Goal: Information Seeking & Learning: Learn about a topic

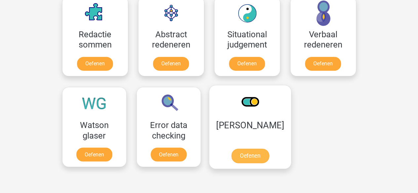
scroll to position [297, 0]
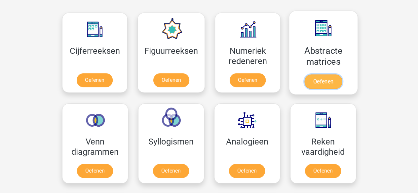
click at [320, 81] on link "Oefenen" at bounding box center [323, 81] width 38 height 15
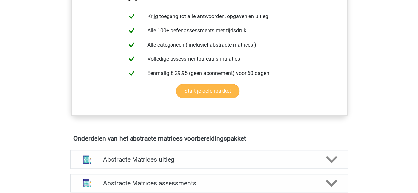
scroll to position [396, 0]
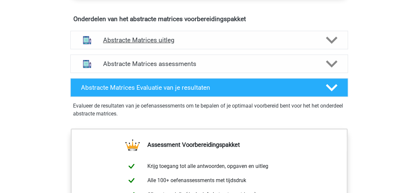
click at [216, 46] on div "Abstracte Matrices uitleg" at bounding box center [208, 40] width 277 height 18
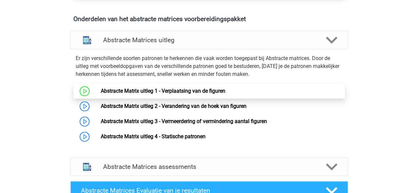
click at [166, 91] on link "Abstracte Matrix uitleg 1 - Verplaatsing van de figuren" at bounding box center [163, 91] width 125 height 6
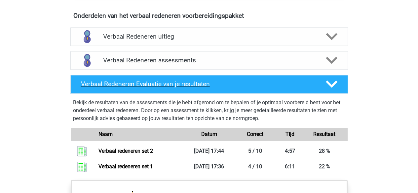
scroll to position [496, 0]
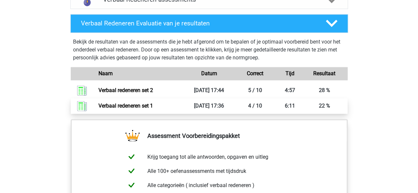
click at [153, 107] on link "Verbaal redeneren set 1" at bounding box center [125, 106] width 55 height 6
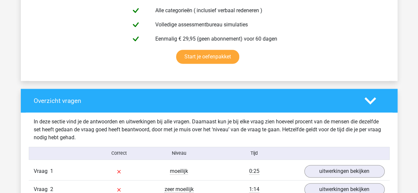
scroll to position [496, 0]
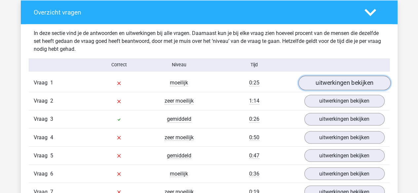
click at [318, 86] on link "uitwerkingen bekijken" at bounding box center [344, 83] width 92 height 15
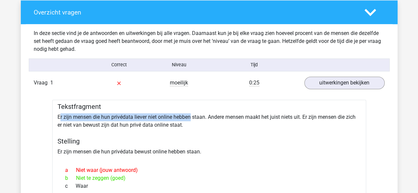
drag, startPoint x: 60, startPoint y: 114, endPoint x: 190, endPoint y: 114, distance: 129.8
click at [190, 114] on div "Tekstfragment Er zijn mensen die hun privédata liever niet online hebben staan.…" at bounding box center [209, 181] width 314 height 163
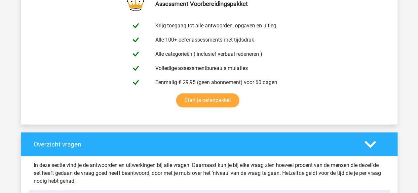
click at [378, 148] on div at bounding box center [374, 145] width 30 height 12
click at [365, 144] on icon at bounding box center [370, 145] width 12 height 12
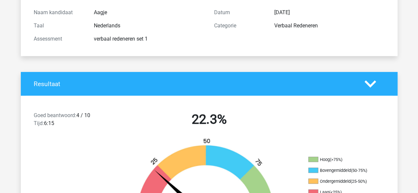
scroll to position [0, 0]
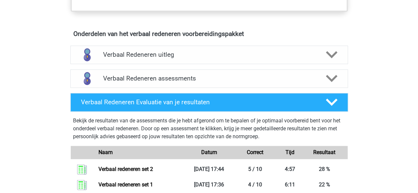
scroll to position [363, 0]
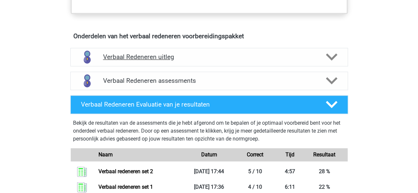
click at [174, 56] on h4 "Verbaal Redeneren uitleg" at bounding box center [209, 57] width 212 height 8
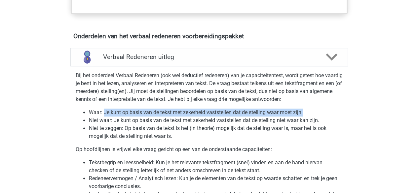
drag, startPoint x: 103, startPoint y: 111, endPoint x: 321, endPoint y: 111, distance: 218.0
click at [321, 111] on li "Waar: Je kunt op basis van de tekst met zekerheid vaststellen dat de stelling w…" at bounding box center [216, 113] width 254 height 8
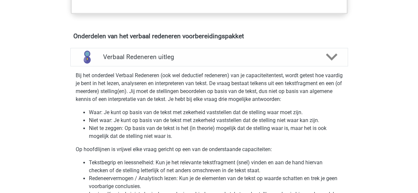
click at [206, 121] on li "Niet waar: Je kunt op basis van de tekst met zekerheid vaststellen dat de stell…" at bounding box center [216, 121] width 254 height 8
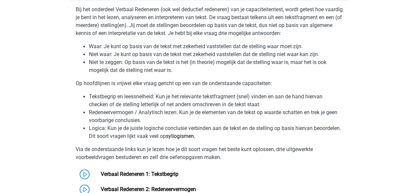
scroll to position [462, 0]
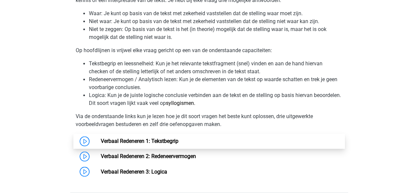
click at [101, 140] on link "Verbaal Redeneren 1: Tekstbegrip" at bounding box center [140, 141] width 78 height 6
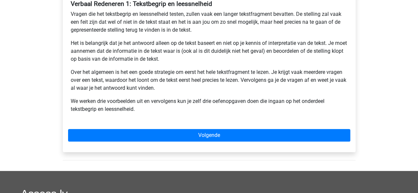
scroll to position [99, 0]
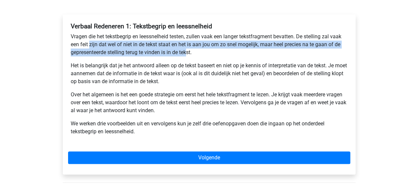
drag, startPoint x: 89, startPoint y: 45, endPoint x: 189, endPoint y: 52, distance: 100.0
click at [189, 52] on p "Vragen die het tekstbegrip en leessnelheid testen, zullen vaak een langer tekst…" at bounding box center [209, 45] width 277 height 24
drag, startPoint x: 188, startPoint y: 53, endPoint x: 180, endPoint y: 63, distance: 12.3
click at [187, 53] on p "Vragen die het tekstbegrip en leessnelheid testen, zullen vaak een langer tekst…" at bounding box center [209, 45] width 277 height 24
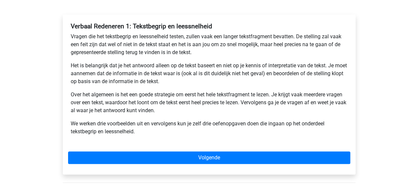
click at [170, 75] on p "Het is belangrijk dat je het antwoord alleen op de tekst baseert en niet op je …" at bounding box center [209, 74] width 277 height 24
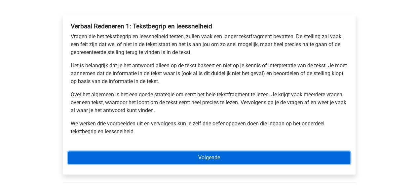
drag, startPoint x: 163, startPoint y: 160, endPoint x: 170, endPoint y: 140, distance: 20.3
click at [163, 159] on link "Volgende" at bounding box center [209, 158] width 282 height 13
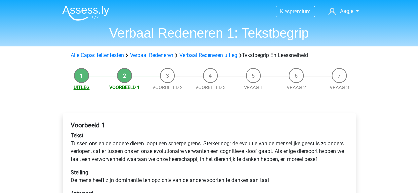
scroll to position [99, 0]
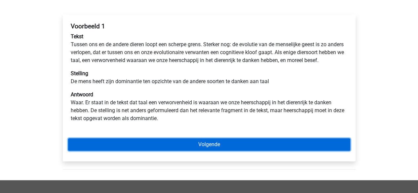
click at [176, 151] on link "Volgende" at bounding box center [209, 144] width 282 height 13
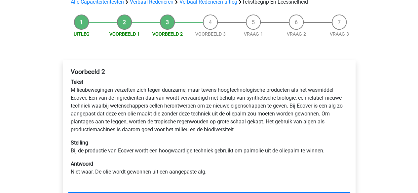
scroll to position [87, 0]
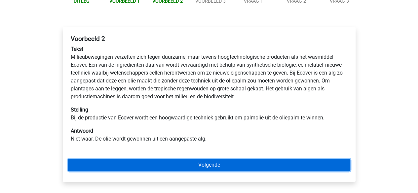
click at [164, 168] on link "Volgende" at bounding box center [209, 165] width 282 height 13
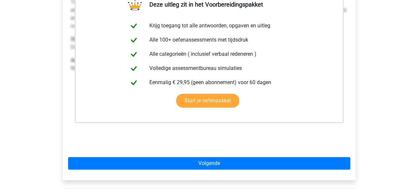
scroll to position [165, 0]
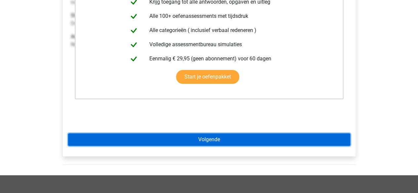
click at [190, 138] on link "Volgende" at bounding box center [209, 139] width 282 height 13
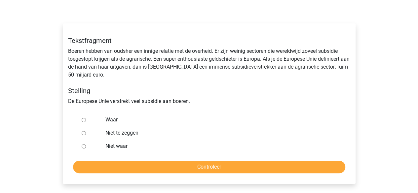
scroll to position [66, 0]
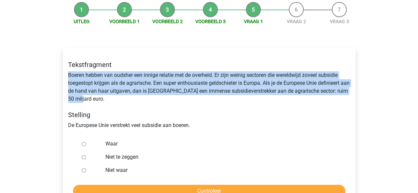
drag, startPoint x: 69, startPoint y: 75, endPoint x: 99, endPoint y: 99, distance: 38.5
click at [99, 99] on div "Tekstfragment Boeren hebben van oudsher een innige relatie met de overheid. Er …" at bounding box center [209, 94] width 292 height 79
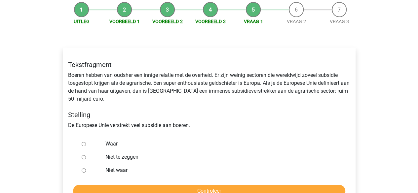
click at [120, 156] on label "Niet te zeggen" at bounding box center [219, 157] width 229 height 8
click at [86, 156] on input "Niet te zeggen" at bounding box center [84, 157] width 4 height 4
radio input "true"
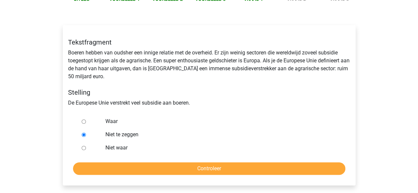
scroll to position [99, 0]
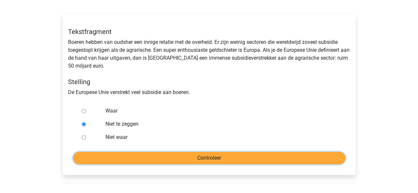
click at [159, 158] on input "Controleer" at bounding box center [209, 158] width 272 height 13
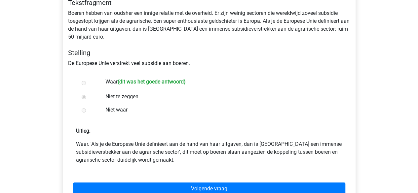
scroll to position [132, 0]
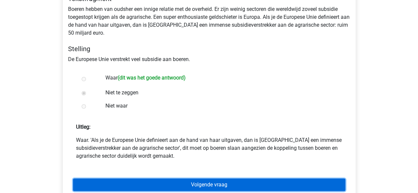
click at [168, 183] on link "Volgende vraag" at bounding box center [209, 185] width 272 height 13
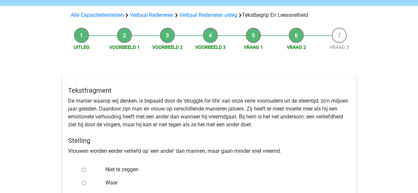
scroll to position [99, 0]
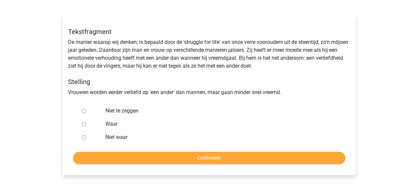
click at [82, 111] on input "Niet te zeggen" at bounding box center [84, 111] width 4 height 4
radio input "true"
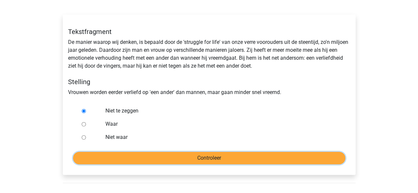
click at [124, 157] on input "Controleer" at bounding box center [209, 158] width 272 height 13
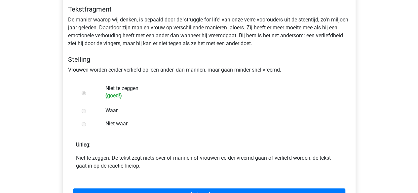
scroll to position [132, 0]
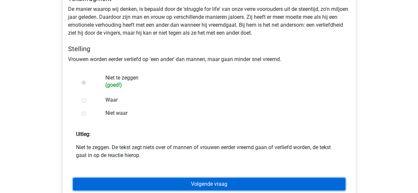
drag, startPoint x: 155, startPoint y: 182, endPoint x: 161, endPoint y: 175, distance: 9.4
click at [155, 182] on link "Volgende vraag" at bounding box center [209, 184] width 272 height 13
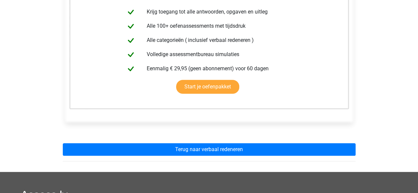
scroll to position [165, 0]
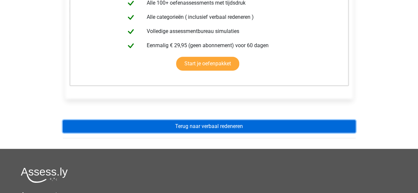
click at [189, 125] on link "Terug naar verbaal redeneren" at bounding box center [209, 126] width 293 height 13
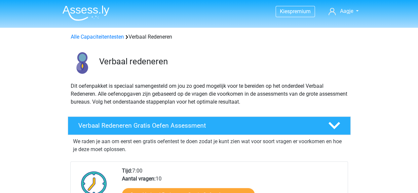
drag, startPoint x: 87, startPoint y: 10, endPoint x: 129, endPoint y: 2, distance: 42.6
click at [87, 10] on img at bounding box center [85, 13] width 47 height 16
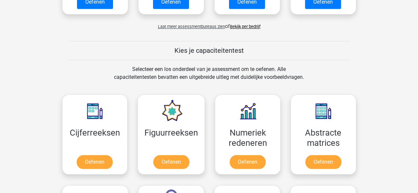
scroll to position [264, 0]
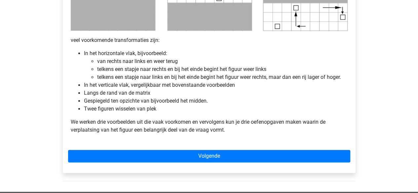
scroll to position [429, 0]
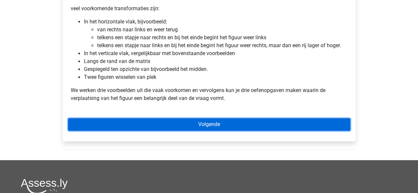
click at [177, 124] on link "Volgende" at bounding box center [209, 124] width 282 height 13
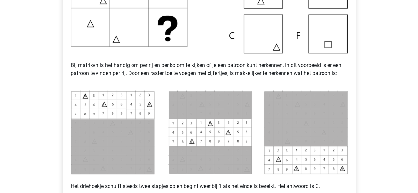
scroll to position [297, 0]
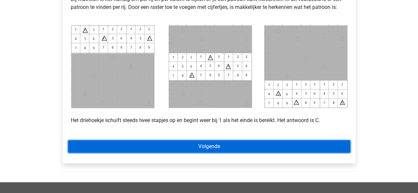
click at [137, 148] on link "Volgende" at bounding box center [209, 146] width 282 height 13
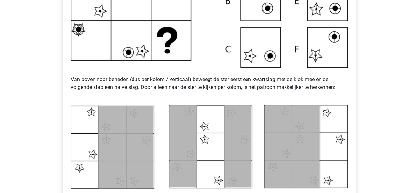
scroll to position [330, 0]
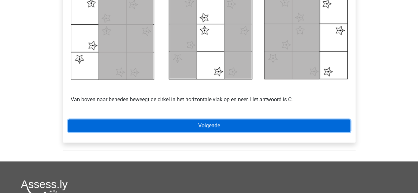
click at [176, 123] on link "Volgende" at bounding box center [209, 126] width 282 height 13
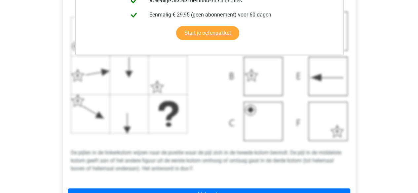
scroll to position [264, 0]
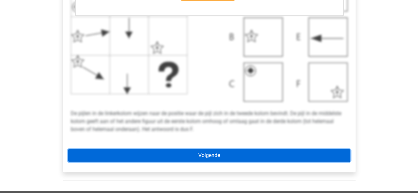
click at [182, 156] on link "Volgende" at bounding box center [209, 155] width 282 height 13
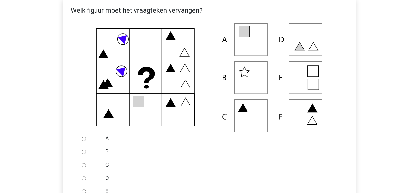
scroll to position [165, 0]
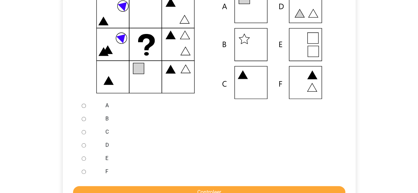
click at [83, 134] on input "C" at bounding box center [84, 132] width 4 height 4
radio input "true"
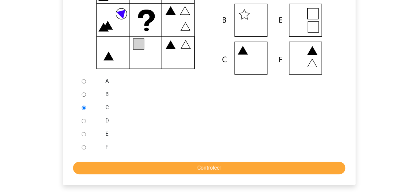
scroll to position [198, 0]
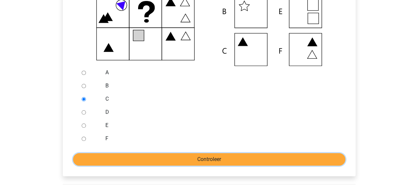
click at [120, 156] on input "Controleer" at bounding box center [209, 159] width 272 height 13
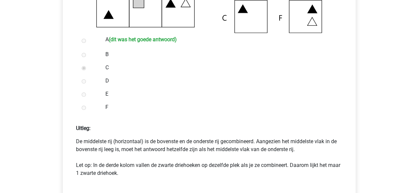
scroll to position [264, 0]
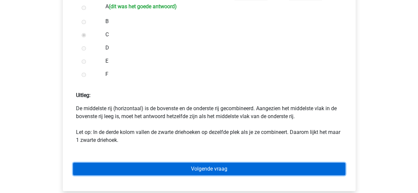
click at [164, 165] on link "Volgende vraag" at bounding box center [209, 169] width 272 height 13
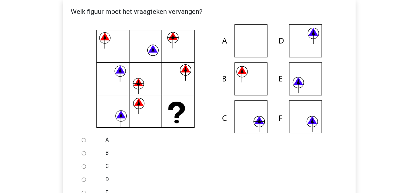
scroll to position [132, 0]
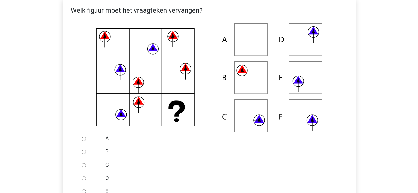
click at [85, 166] on input "C" at bounding box center [84, 165] width 4 height 4
radio input "true"
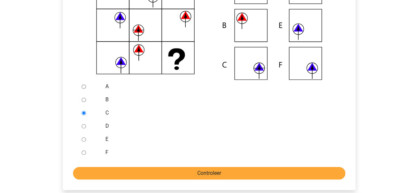
scroll to position [198, 0]
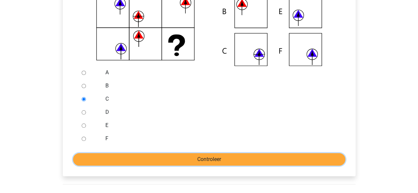
click at [137, 154] on input "Controleer" at bounding box center [209, 159] width 272 height 13
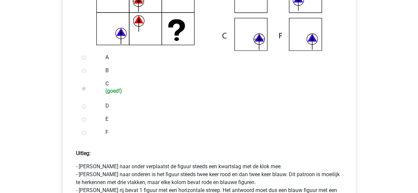
scroll to position [297, 0]
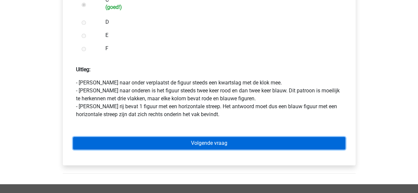
click at [184, 138] on link "Volgende vraag" at bounding box center [209, 143] width 272 height 13
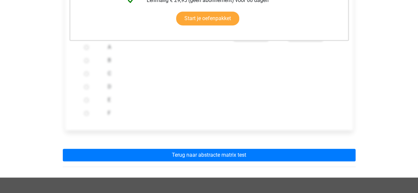
scroll to position [231, 0]
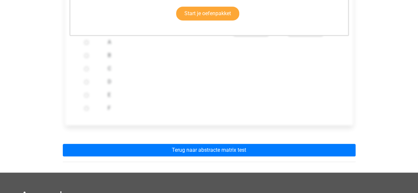
click at [221, 143] on div "Deze uitleg zit in het Voorbereidingspakket Krijg toegang tot alle antwoorden, …" at bounding box center [208, 29] width 303 height 288
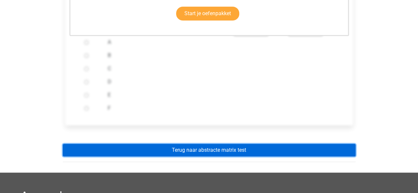
click at [221, 149] on link "Terug naar abstracte matrix test" at bounding box center [209, 150] width 293 height 13
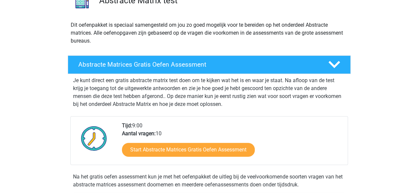
scroll to position [132, 0]
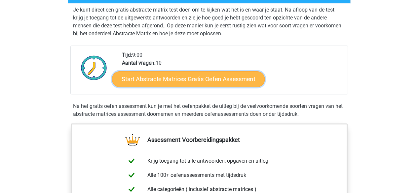
click at [186, 77] on link "Start Abstracte Matrices Gratis Oefen Assessment" at bounding box center [188, 79] width 153 height 16
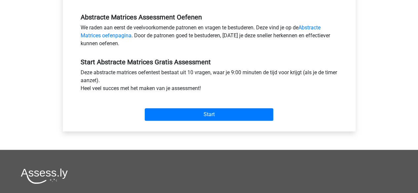
scroll to position [231, 0]
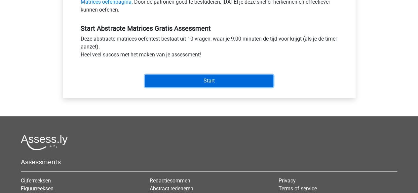
click at [181, 83] on input "Start" at bounding box center [209, 81] width 129 height 13
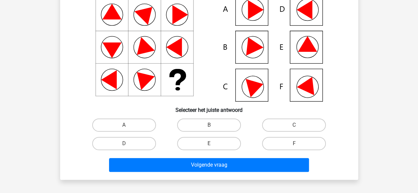
scroll to position [99, 0]
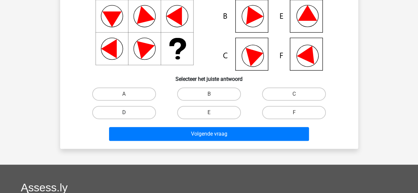
click at [117, 109] on label "D" at bounding box center [124, 112] width 64 height 13
click at [124, 113] on input "D" at bounding box center [126, 115] width 4 height 4
radio input "true"
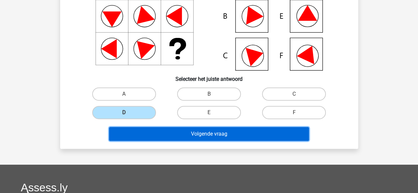
click at [161, 136] on button "Volgende vraag" at bounding box center [209, 134] width 200 height 14
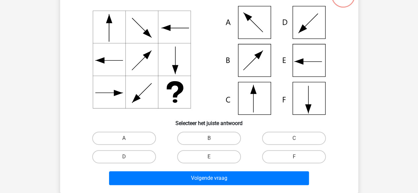
scroll to position [63, 0]
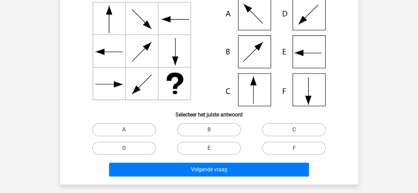
click at [301, 130] on label "C" at bounding box center [294, 129] width 64 height 13
click at [298, 130] on input "C" at bounding box center [296, 132] width 4 height 4
radio input "true"
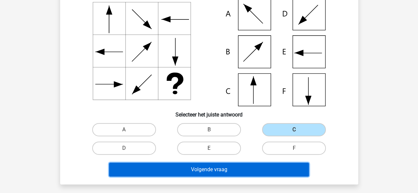
click at [242, 169] on button "Volgende vraag" at bounding box center [209, 170] width 200 height 14
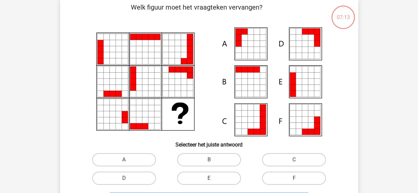
scroll to position [30, 0]
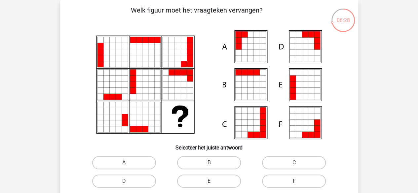
click at [137, 156] on label "A" at bounding box center [124, 162] width 64 height 13
click at [128, 163] on input "A" at bounding box center [126, 165] width 4 height 4
radio input "true"
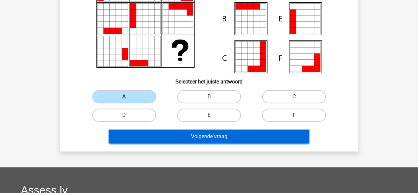
drag, startPoint x: 188, startPoint y: 140, endPoint x: 212, endPoint y: 141, distance: 23.8
click at [188, 139] on button "Volgende vraag" at bounding box center [209, 137] width 200 height 14
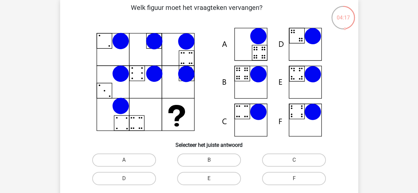
scroll to position [66, 0]
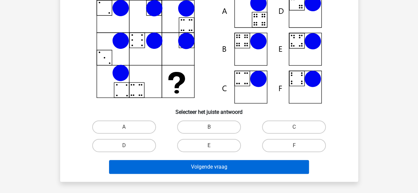
drag, startPoint x: 212, startPoint y: 142, endPoint x: 227, endPoint y: 166, distance: 27.8
click at [212, 142] on label "E" at bounding box center [209, 145] width 64 height 13
click at [212, 146] on input "E" at bounding box center [211, 148] width 4 height 4
radio input "true"
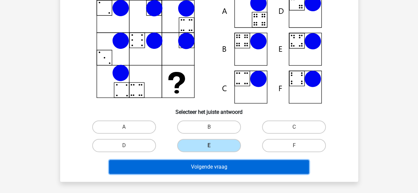
click at [227, 166] on button "Volgende vraag" at bounding box center [209, 167] width 200 height 14
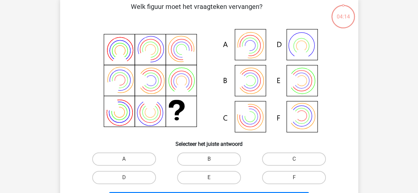
scroll to position [30, 0]
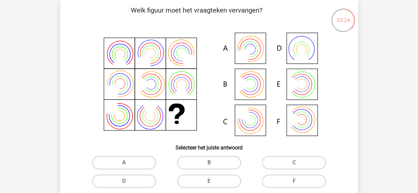
drag, startPoint x: 127, startPoint y: 160, endPoint x: 156, endPoint y: 156, distance: 29.3
click at [127, 160] on label "A" at bounding box center [124, 162] width 64 height 13
click at [127, 163] on input "A" at bounding box center [126, 165] width 4 height 4
radio input "true"
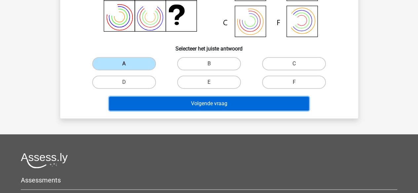
click at [190, 102] on button "Volgende vraag" at bounding box center [209, 104] width 200 height 14
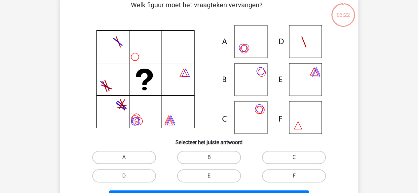
scroll to position [30, 0]
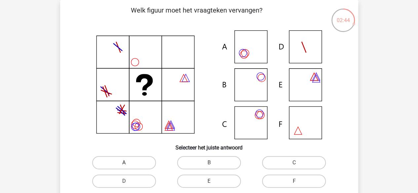
click at [140, 163] on label "A" at bounding box center [124, 162] width 64 height 13
click at [128, 163] on input "A" at bounding box center [126, 165] width 4 height 4
radio input "true"
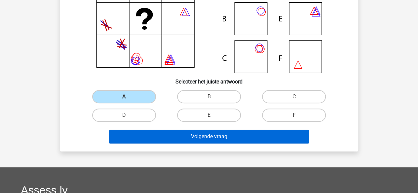
drag, startPoint x: 195, startPoint y: 147, endPoint x: 198, endPoint y: 143, distance: 5.2
click at [195, 147] on div "Welk figuur moet het vraagteken vervangen?" at bounding box center [209, 43] width 298 height 218
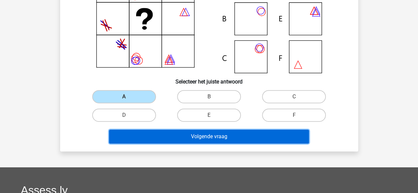
click at [200, 138] on button "Volgende vraag" at bounding box center [209, 137] width 200 height 14
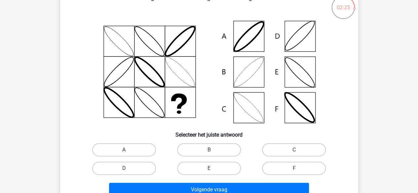
scroll to position [33, 0]
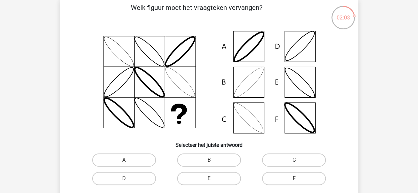
drag, startPoint x: 221, startPoint y: 160, endPoint x: 227, endPoint y: 149, distance: 12.4
click at [221, 160] on label "B" at bounding box center [209, 160] width 64 height 13
click at [213, 160] on input "B" at bounding box center [211, 162] width 4 height 4
radio input "true"
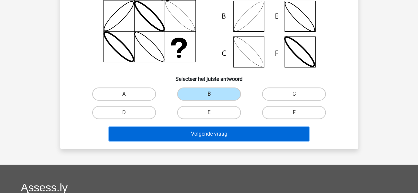
drag, startPoint x: 199, startPoint y: 134, endPoint x: 211, endPoint y: 133, distance: 11.9
click at [199, 134] on button "Volgende vraag" at bounding box center [209, 134] width 200 height 14
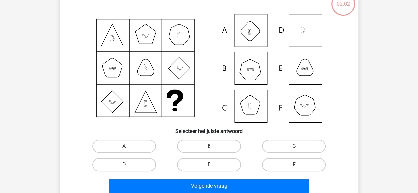
scroll to position [30, 0]
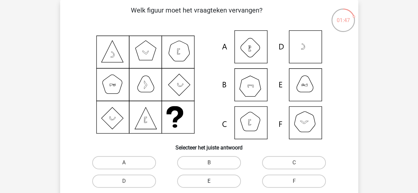
click at [215, 180] on label "E" at bounding box center [209, 181] width 64 height 13
click at [213, 181] on input "E" at bounding box center [211, 183] width 4 height 4
radio input "true"
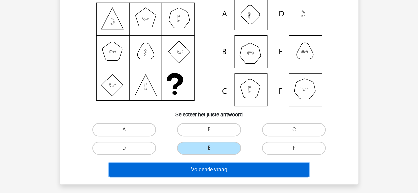
click at [207, 166] on button "Volgende vraag" at bounding box center [209, 170] width 200 height 14
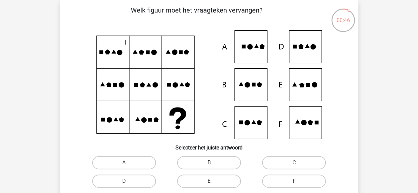
click at [212, 161] on label "B" at bounding box center [209, 162] width 64 height 13
click at [212, 163] on input "B" at bounding box center [211, 165] width 4 height 4
radio input "true"
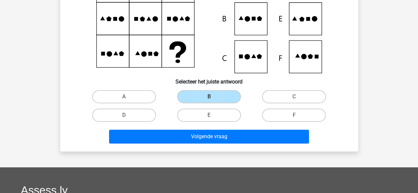
click at [214, 144] on div "Volgende vraag" at bounding box center [209, 138] width 255 height 17
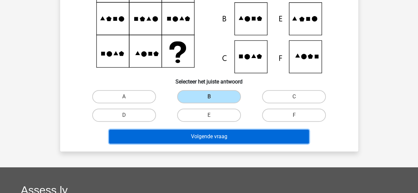
drag, startPoint x: 217, startPoint y: 138, endPoint x: 224, endPoint y: 137, distance: 6.3
click at [217, 138] on button "Volgende vraag" at bounding box center [209, 137] width 200 height 14
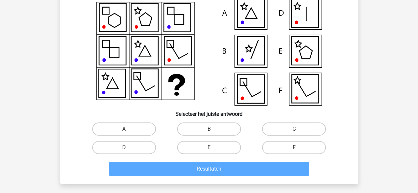
scroll to position [66, 0]
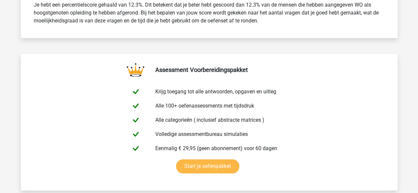
scroll to position [496, 0]
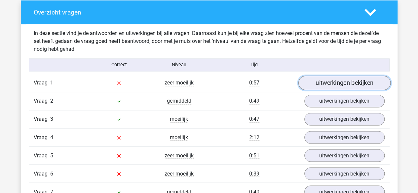
drag, startPoint x: 331, startPoint y: 86, endPoint x: 322, endPoint y: 87, distance: 9.7
click at [331, 86] on link "uitwerkingen bekijken" at bounding box center [344, 83] width 92 height 15
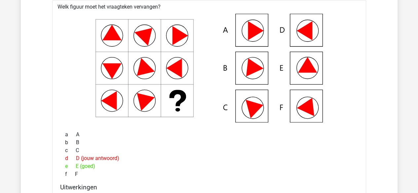
scroll to position [727, 0]
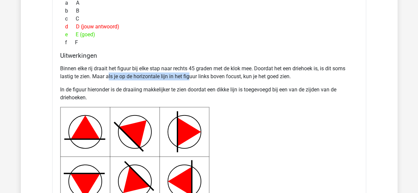
drag, startPoint x: 112, startPoint y: 75, endPoint x: 188, endPoint y: 75, distance: 76.0
click at [188, 75] on p "Binnen elke rij draait het figuur bij elke stap naar rechts 45 graden met de kl…" at bounding box center [209, 73] width 298 height 16
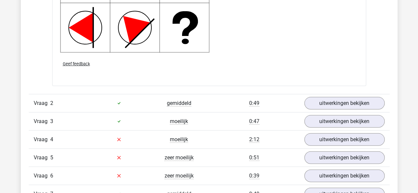
scroll to position [991, 0]
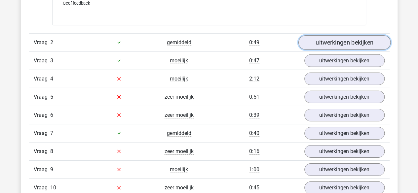
click at [328, 46] on link "uitwerkingen bekijken" at bounding box center [344, 42] width 92 height 15
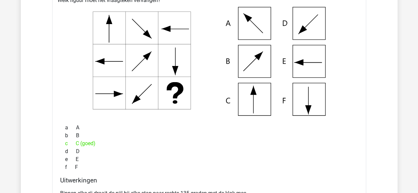
scroll to position [925, 0]
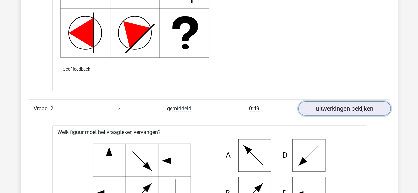
click at [330, 108] on link "uitwerkingen bekijken" at bounding box center [344, 108] width 92 height 15
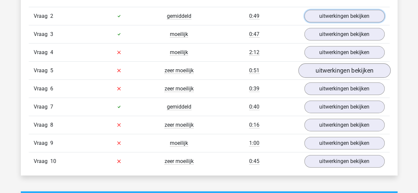
scroll to position [1024, 0]
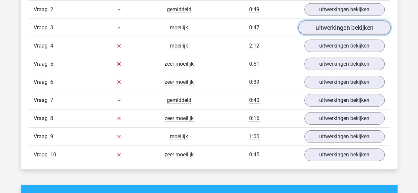
click at [316, 21] on link "uitwerkingen bekijken" at bounding box center [344, 27] width 92 height 15
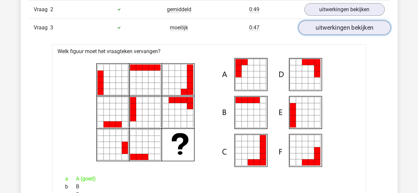
click at [333, 26] on link "uitwerkingen bekijken" at bounding box center [344, 27] width 92 height 15
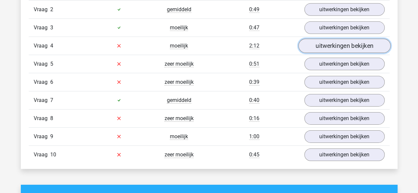
click at [319, 44] on link "uitwerkingen bekijken" at bounding box center [344, 46] width 92 height 15
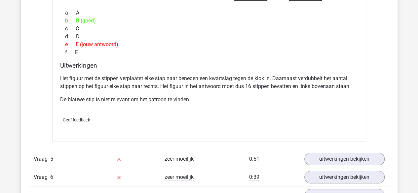
scroll to position [1288, 0]
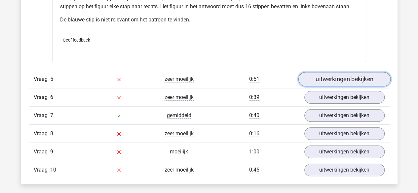
click at [315, 80] on link "uitwerkingen bekijken" at bounding box center [344, 79] width 92 height 15
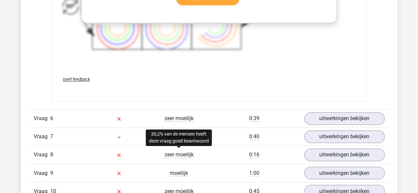
scroll to position [1718, 0]
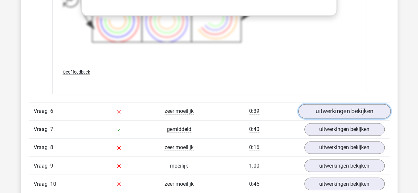
drag, startPoint x: 354, startPoint y: 112, endPoint x: 348, endPoint y: 112, distance: 5.7
click at [354, 112] on link "uitwerkingen bekijken" at bounding box center [344, 111] width 92 height 15
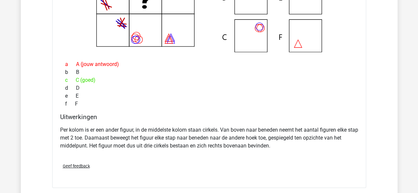
scroll to position [2048, 0]
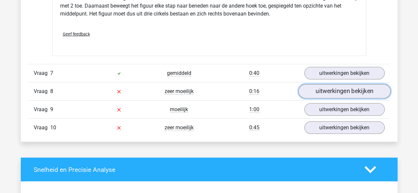
click at [338, 91] on link "uitwerkingen bekijken" at bounding box center [344, 91] width 92 height 15
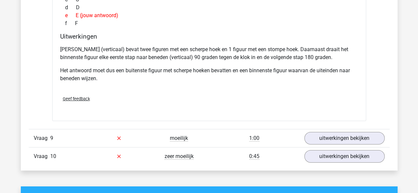
scroll to position [2378, 0]
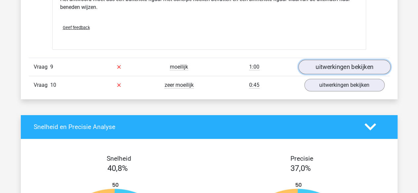
click at [312, 63] on link "uitwerkingen bekijken" at bounding box center [344, 67] width 92 height 15
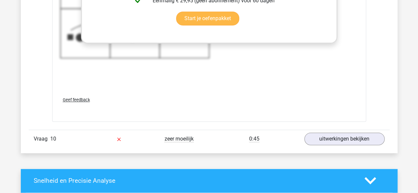
scroll to position [2841, 0]
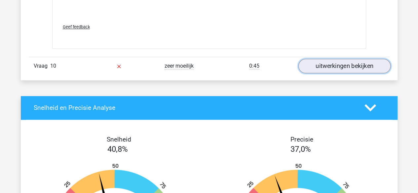
click at [337, 59] on link "uitwerkingen bekijken" at bounding box center [344, 66] width 92 height 15
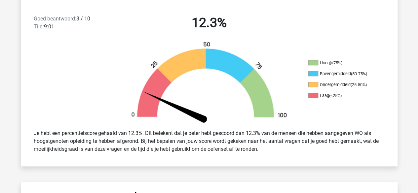
scroll to position [0, 0]
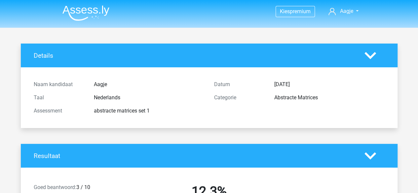
click at [90, 12] on img at bounding box center [85, 13] width 47 height 16
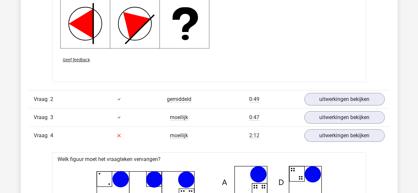
scroll to position [991, 0]
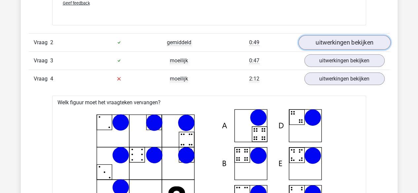
click at [353, 37] on link "uitwerkingen bekijken" at bounding box center [344, 42] width 92 height 15
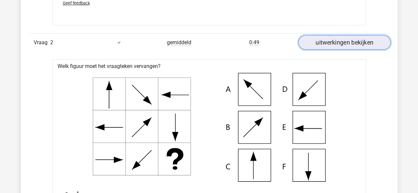
click at [318, 42] on link "uitwerkingen bekijken" at bounding box center [344, 42] width 92 height 15
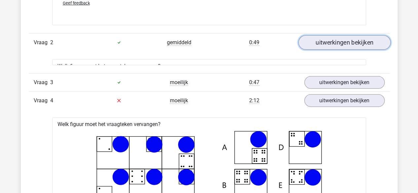
scroll to position [1024, 0]
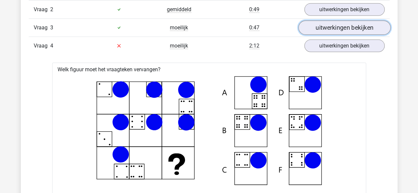
click at [322, 30] on link "uitwerkingen bekijken" at bounding box center [344, 27] width 92 height 15
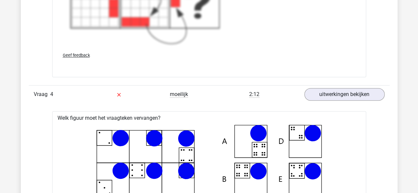
scroll to position [1520, 0]
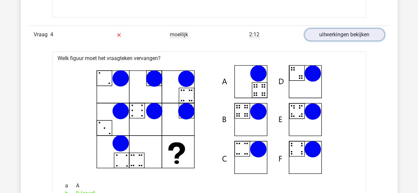
drag, startPoint x: 350, startPoint y: 35, endPoint x: 341, endPoint y: 42, distance: 11.9
click at [350, 35] on link "uitwerkingen bekijken" at bounding box center [344, 34] width 80 height 13
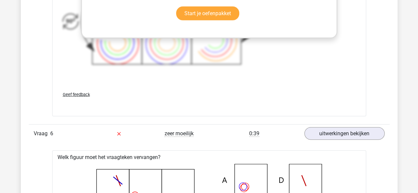
scroll to position [1982, 0]
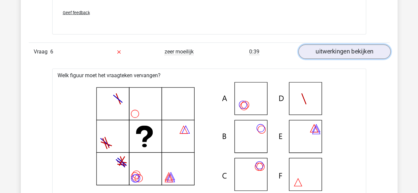
click at [322, 48] on link "uitwerkingen bekijken" at bounding box center [344, 52] width 92 height 15
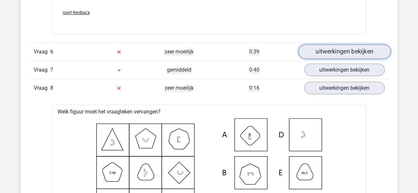
click at [323, 48] on link "uitwerkingen bekijken" at bounding box center [344, 52] width 92 height 15
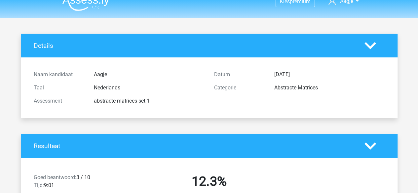
scroll to position [0, 0]
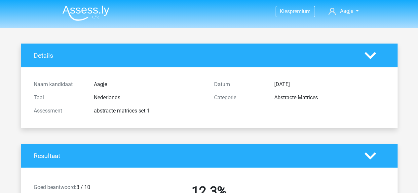
click at [87, 14] on img at bounding box center [85, 13] width 47 height 16
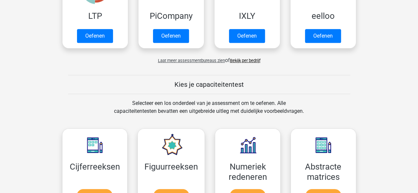
scroll to position [264, 0]
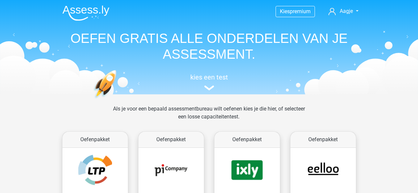
scroll to position [264, 0]
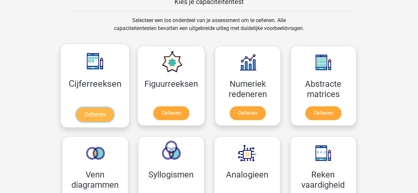
click at [86, 113] on link "Oefenen" at bounding box center [95, 114] width 38 height 15
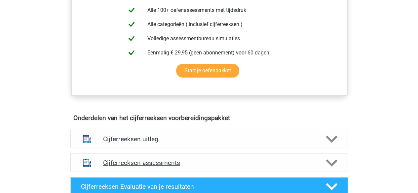
scroll to position [363, 0]
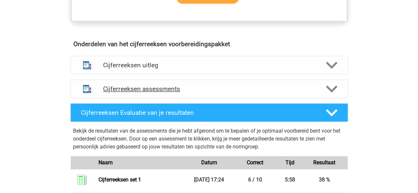
click at [229, 93] on h4 "Cijferreeksen assessments" at bounding box center [209, 89] width 212 height 8
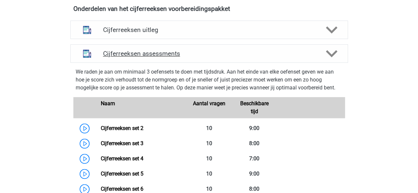
scroll to position [429, 0]
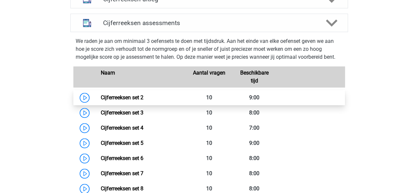
click at [101, 101] on link "Cijferreeksen set 2" at bounding box center [122, 97] width 43 height 6
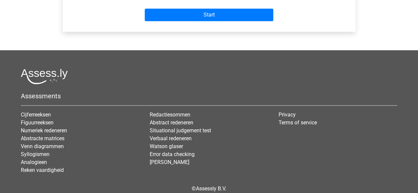
scroll to position [132, 0]
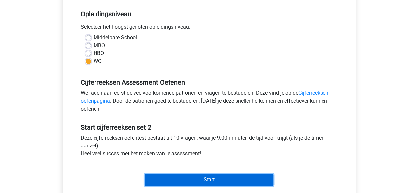
click at [185, 177] on input "Start" at bounding box center [209, 180] width 129 height 13
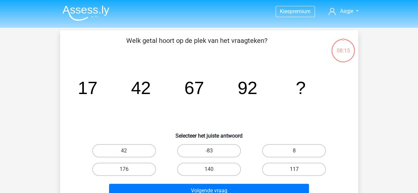
click at [273, 167] on label "117" at bounding box center [294, 169] width 64 height 13
click at [294, 169] on input "117" at bounding box center [296, 171] width 4 height 4
radio input "true"
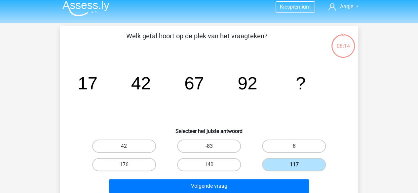
scroll to position [33, 0]
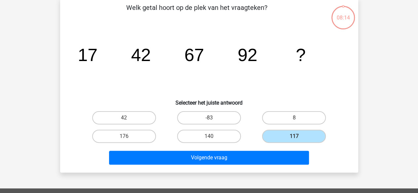
click at [246, 166] on div "Volgende vraag" at bounding box center [209, 159] width 255 height 17
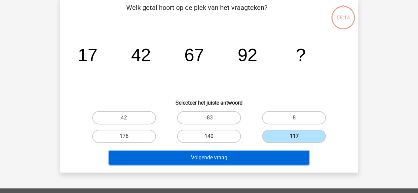
click at [241, 162] on button "Volgende vraag" at bounding box center [209, 158] width 200 height 14
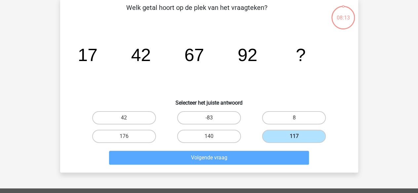
scroll to position [30, 0]
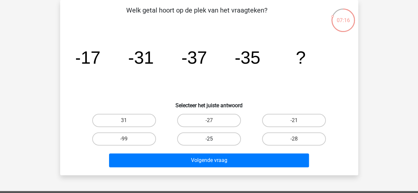
click at [220, 141] on label "-25" at bounding box center [209, 138] width 64 height 13
click at [213, 141] on input "-25" at bounding box center [211, 141] width 4 height 4
radio input "true"
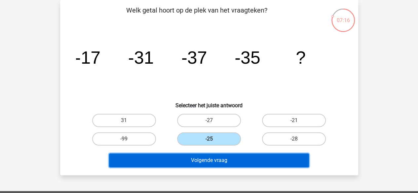
drag, startPoint x: 219, startPoint y: 161, endPoint x: 222, endPoint y: 159, distance: 3.6
click at [219, 161] on button "Volgende vraag" at bounding box center [209, 161] width 200 height 14
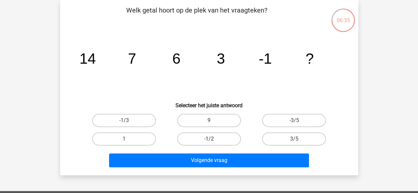
click at [212, 137] on label "-1/2" at bounding box center [209, 138] width 64 height 13
click at [212, 139] on input "-1/2" at bounding box center [211, 141] width 4 height 4
radio input "true"
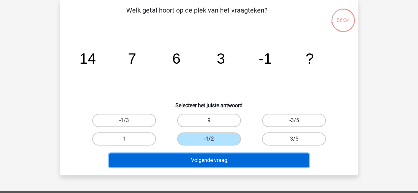
click at [216, 162] on button "Volgende vraag" at bounding box center [209, 161] width 200 height 14
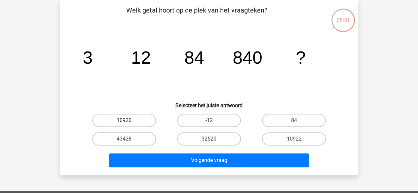
click at [132, 117] on label "10920" at bounding box center [124, 120] width 64 height 13
click at [128, 121] on input "10920" at bounding box center [126, 123] width 4 height 4
radio input "true"
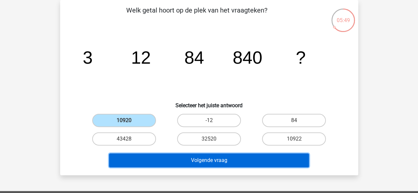
click at [179, 161] on button "Volgende vraag" at bounding box center [209, 161] width 200 height 14
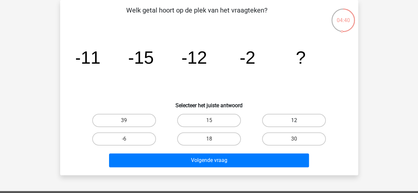
click at [284, 117] on label "12" at bounding box center [294, 120] width 64 height 13
click at [294, 121] on input "12" at bounding box center [296, 123] width 4 height 4
radio input "true"
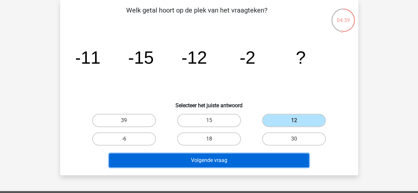
click at [262, 158] on button "Volgende vraag" at bounding box center [209, 161] width 200 height 14
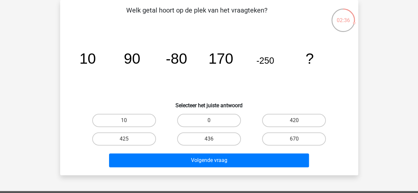
click at [295, 122] on input "420" at bounding box center [296, 123] width 4 height 4
radio input "true"
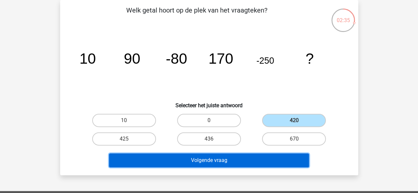
click at [282, 165] on button "Volgende vraag" at bounding box center [209, 161] width 200 height 14
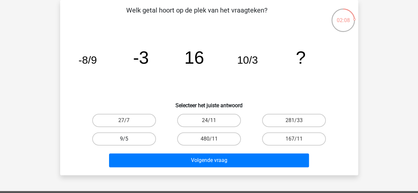
click at [146, 139] on label "9/5" at bounding box center [124, 138] width 64 height 13
click at [128, 139] on input "9/5" at bounding box center [126, 141] width 4 height 4
radio input "true"
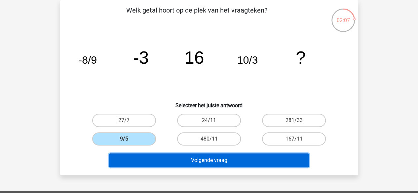
click at [202, 162] on button "Volgende vraag" at bounding box center [209, 161] width 200 height 14
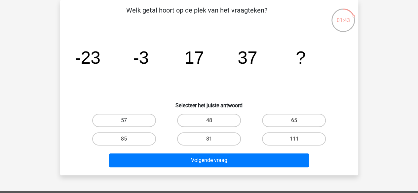
click at [146, 116] on label "57" at bounding box center [124, 120] width 64 height 13
click at [128, 121] on input "57" at bounding box center [126, 123] width 4 height 4
radio input "true"
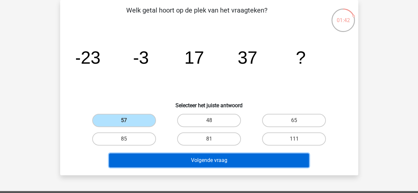
click at [187, 157] on button "Volgende vraag" at bounding box center [209, 161] width 200 height 14
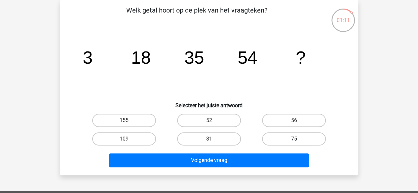
click at [280, 140] on label "75" at bounding box center [294, 138] width 64 height 13
click at [294, 140] on input "75" at bounding box center [296, 141] width 4 height 4
radio input "true"
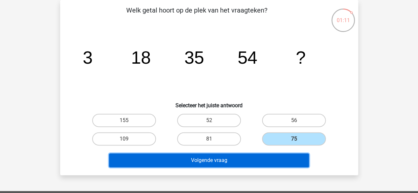
click at [274, 158] on button "Volgende vraag" at bounding box center [209, 161] width 200 height 14
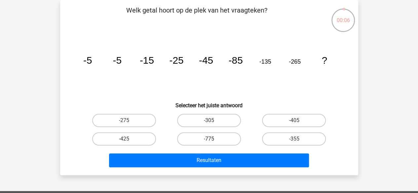
click at [215, 141] on label "-775" at bounding box center [209, 138] width 64 height 13
click at [213, 141] on input "-775" at bounding box center [211, 141] width 4 height 4
radio input "true"
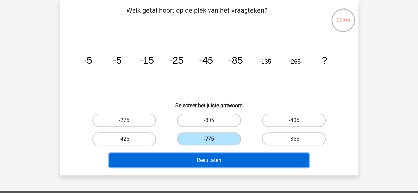
click at [217, 166] on button "Resultaten" at bounding box center [209, 161] width 200 height 14
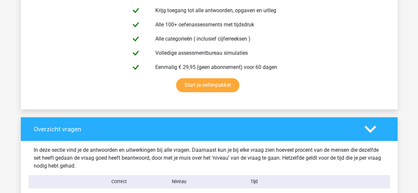
scroll to position [496, 0]
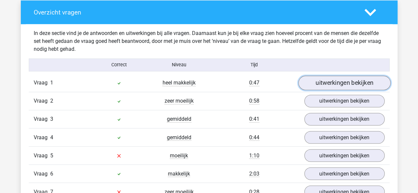
click at [322, 79] on link "uitwerkingen bekijken" at bounding box center [344, 83] width 92 height 15
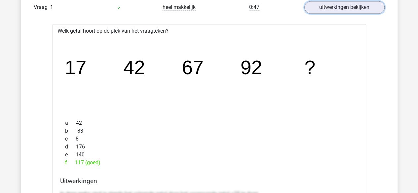
scroll to position [562, 0]
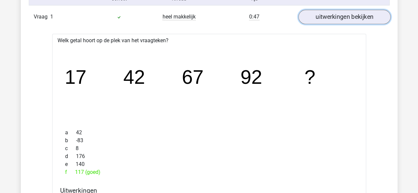
click at [335, 21] on link "uitwerkingen bekijken" at bounding box center [344, 17] width 92 height 15
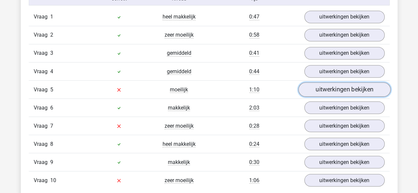
click at [322, 85] on link "uitwerkingen bekijken" at bounding box center [344, 90] width 92 height 15
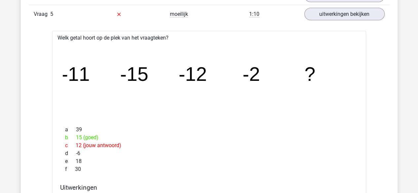
scroll to position [694, 0]
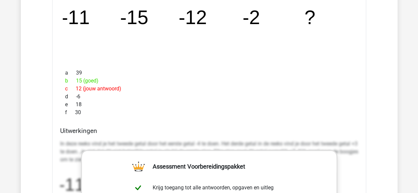
drag, startPoint x: 62, startPoint y: 81, endPoint x: 87, endPoint y: 92, distance: 27.6
click at [96, 112] on div "Welk getal hoort op de plek van het vraagteken? image/svg+xml -11 -15 -12 -2 ? …" at bounding box center [209, 170] width 314 height 392
copy div "-11 -15 -12 -2 ? a 39 b 15 (goed) c 12 (jouw antwoord) d -6 e 18 f 30"
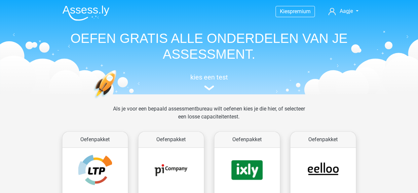
scroll to position [264, 0]
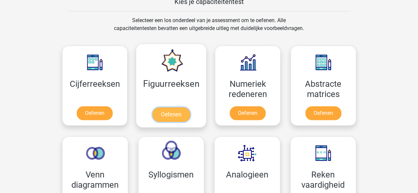
click at [182, 113] on link "Oefenen" at bounding box center [171, 114] width 38 height 15
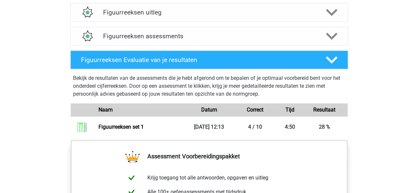
scroll to position [396, 0]
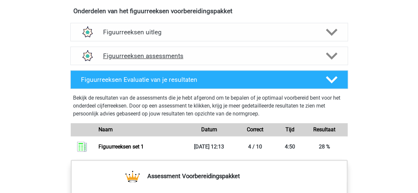
click at [173, 58] on h4 "Figuurreeksen assessments" at bounding box center [209, 56] width 212 height 8
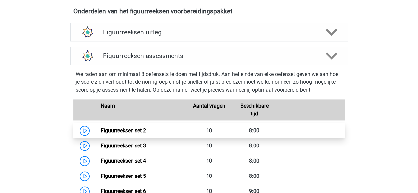
click at [139, 133] on link "Figuurreeksen set 2" at bounding box center [123, 131] width 45 height 6
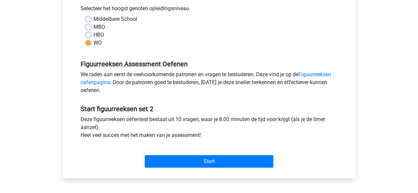
scroll to position [198, 0]
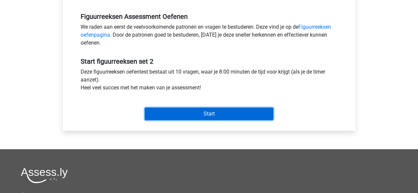
click at [164, 117] on input "Start" at bounding box center [209, 114] width 129 height 13
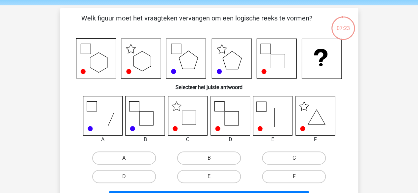
scroll to position [33, 0]
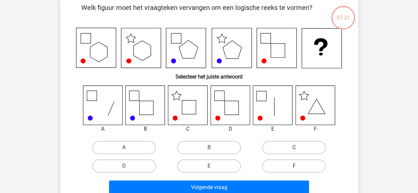
click at [272, 147] on label "C" at bounding box center [294, 147] width 64 height 13
click at [294, 148] on input "C" at bounding box center [296, 150] width 4 height 4
radio input "true"
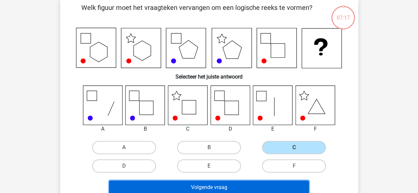
click at [248, 183] on button "Volgende vraag" at bounding box center [209, 188] width 200 height 14
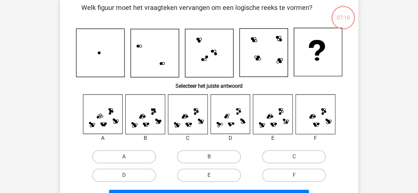
scroll to position [30, 0]
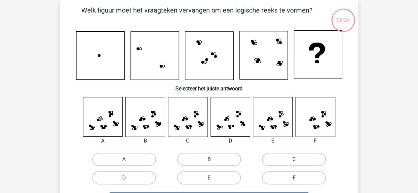
click at [191, 156] on label "B" at bounding box center [209, 159] width 64 height 13
click at [209, 160] on input "B" at bounding box center [211, 162] width 4 height 4
radio input "true"
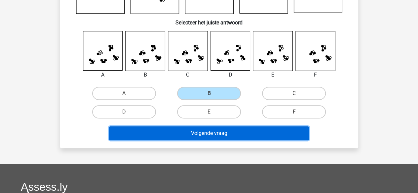
drag, startPoint x: 201, startPoint y: 137, endPoint x: 203, endPoint y: 134, distance: 4.2
click at [201, 137] on button "Volgende vraag" at bounding box center [209, 134] width 200 height 14
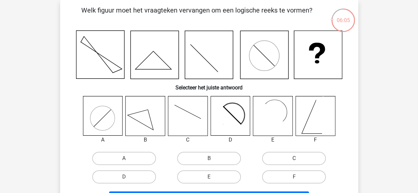
click at [285, 159] on label "C" at bounding box center [294, 158] width 64 height 13
click at [294, 159] on input "C" at bounding box center [296, 161] width 4 height 4
radio input "true"
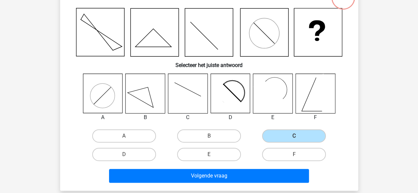
scroll to position [63, 0]
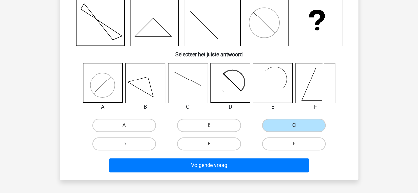
click at [124, 141] on label "D" at bounding box center [124, 143] width 64 height 13
click at [124, 144] on input "D" at bounding box center [126, 146] width 4 height 4
radio input "true"
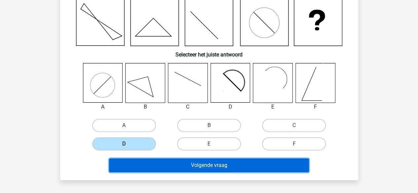
click at [150, 169] on button "Volgende vraag" at bounding box center [209, 166] width 200 height 14
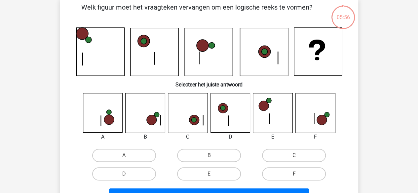
scroll to position [30, 0]
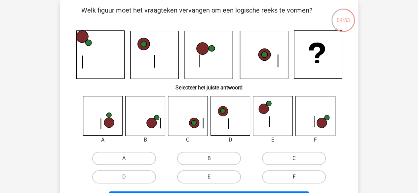
click at [300, 172] on label "F" at bounding box center [294, 176] width 64 height 13
click at [298, 177] on input "F" at bounding box center [296, 179] width 4 height 4
radio input "true"
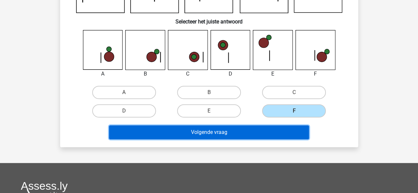
click at [217, 129] on button "Volgende vraag" at bounding box center [209, 133] width 200 height 14
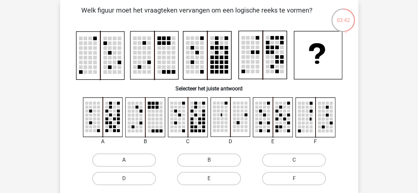
click at [113, 164] on label "A" at bounding box center [124, 160] width 64 height 13
click at [124, 164] on input "A" at bounding box center [126, 162] width 4 height 4
radio input "true"
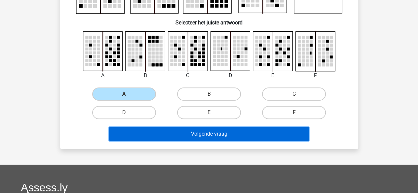
click at [157, 141] on button "Volgende vraag" at bounding box center [209, 134] width 200 height 14
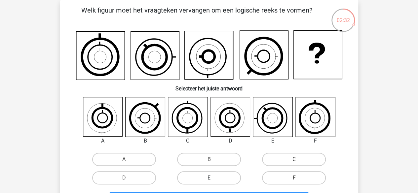
click at [197, 182] on label "E" at bounding box center [209, 177] width 64 height 13
click at [209, 182] on input "E" at bounding box center [211, 180] width 4 height 4
radio input "true"
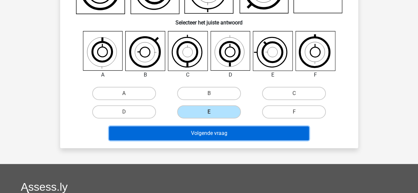
click at [221, 132] on button "Volgende vraag" at bounding box center [209, 134] width 200 height 14
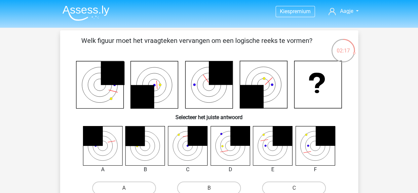
scroll to position [33, 0]
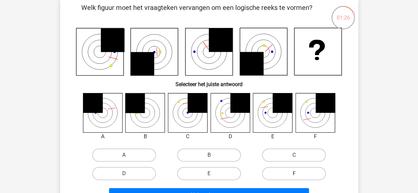
click at [299, 177] on label "F" at bounding box center [294, 173] width 64 height 13
click at [298, 177] on input "F" at bounding box center [296, 176] width 4 height 4
radio input "true"
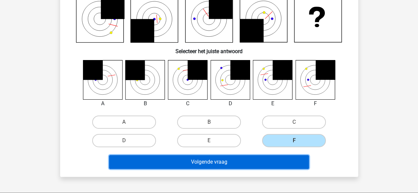
click at [258, 161] on button "Volgende vraag" at bounding box center [209, 162] width 200 height 14
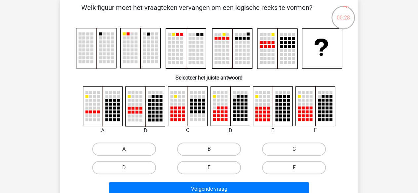
click at [217, 155] on label "B" at bounding box center [209, 149] width 64 height 13
click at [213, 154] on input "B" at bounding box center [211, 151] width 4 height 4
radio input "true"
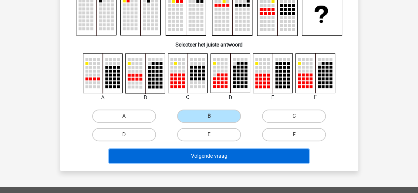
click at [220, 155] on button "Volgende vraag" at bounding box center [209, 156] width 200 height 14
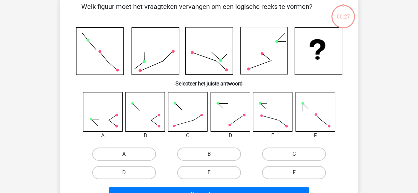
scroll to position [30, 0]
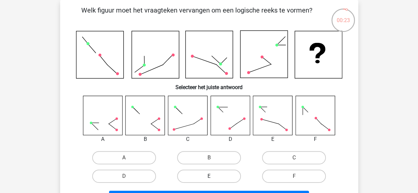
click at [223, 170] on label "E" at bounding box center [209, 176] width 64 height 13
click at [213, 176] on input "E" at bounding box center [211, 178] width 4 height 4
radio input "true"
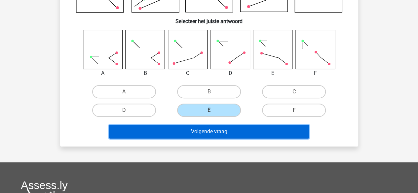
click at [207, 129] on button "Volgende vraag" at bounding box center [209, 132] width 200 height 14
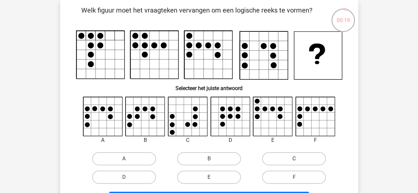
click at [303, 159] on label "C" at bounding box center [294, 158] width 64 height 13
click at [298, 159] on input "C" at bounding box center [296, 161] width 4 height 4
radio input "true"
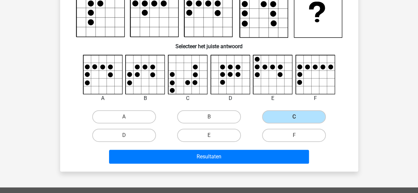
scroll to position [96, 0]
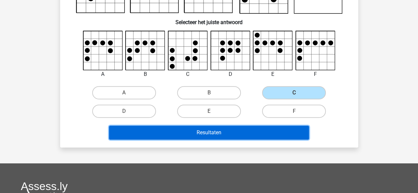
click at [237, 137] on button "Resultaten" at bounding box center [209, 133] width 200 height 14
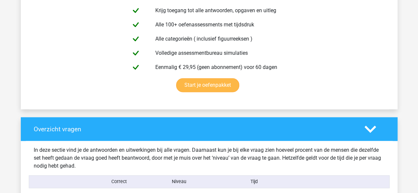
scroll to position [496, 0]
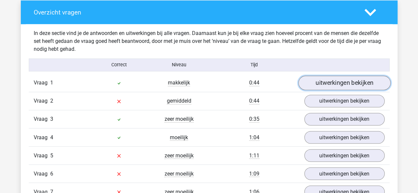
click at [331, 79] on link "uitwerkingen bekijken" at bounding box center [344, 83] width 92 height 15
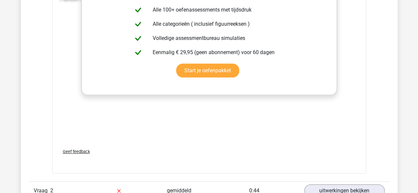
scroll to position [1024, 0]
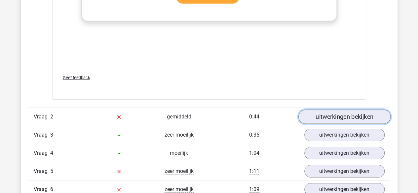
click at [340, 117] on link "uitwerkingen bekijken" at bounding box center [344, 117] width 92 height 15
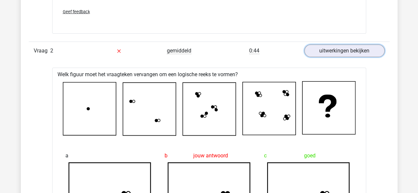
scroll to position [1156, 0]
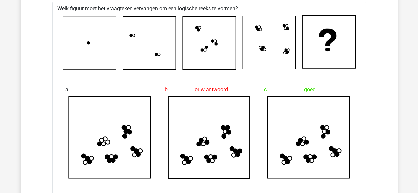
click at [411, 66] on div "Kies premium Aagje aagje-goselink@hotmail.com" at bounding box center [209, 118] width 418 height 2548
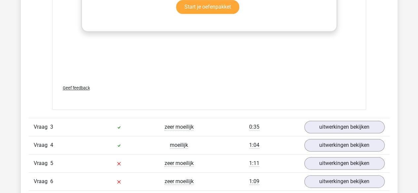
scroll to position [1619, 0]
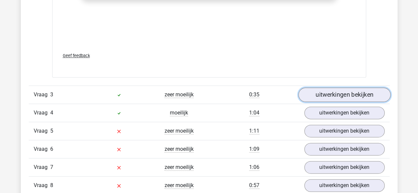
drag, startPoint x: 329, startPoint y: 92, endPoint x: 322, endPoint y: 92, distance: 7.3
click at [329, 92] on link "uitwerkingen bekijken" at bounding box center [344, 95] width 92 height 15
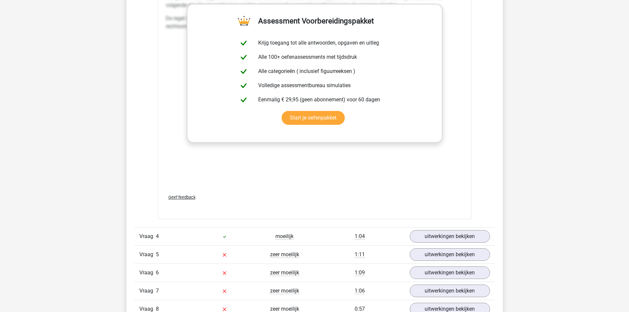
scroll to position [2147, 0]
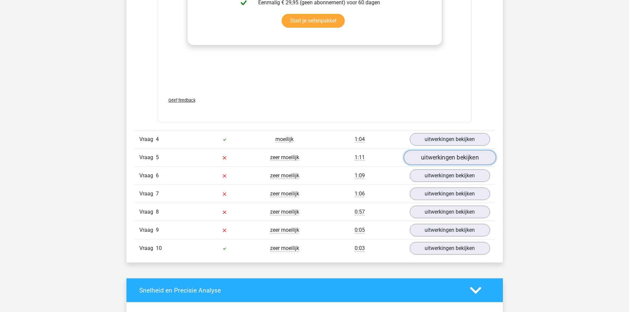
click at [418, 157] on link "uitwerkingen bekijken" at bounding box center [450, 157] width 92 height 15
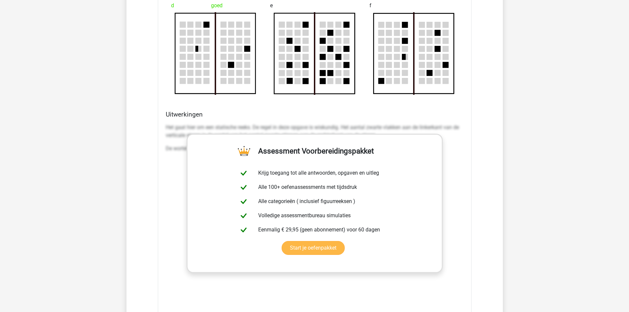
scroll to position [2709, 0]
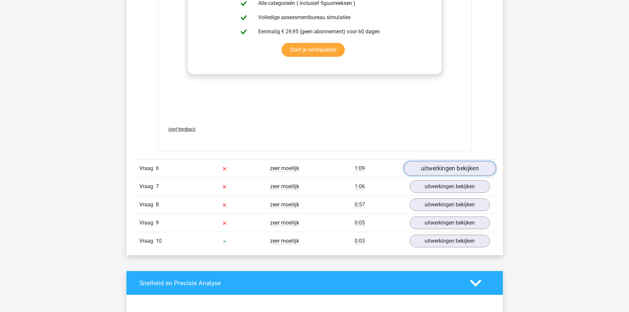
click at [418, 171] on link "uitwerkingen bekijken" at bounding box center [450, 168] width 92 height 15
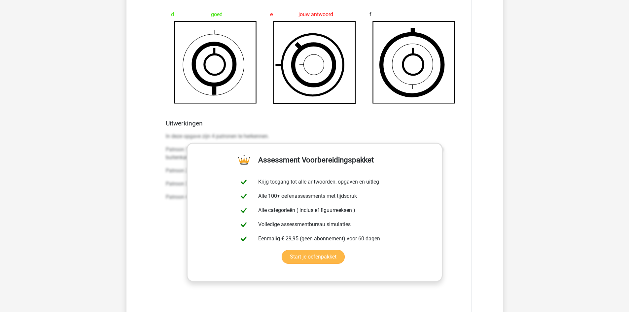
scroll to position [3237, 0]
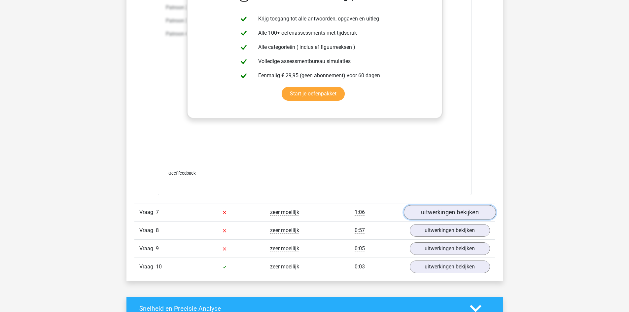
click at [418, 193] on link "uitwerkingen bekijken" at bounding box center [450, 212] width 92 height 15
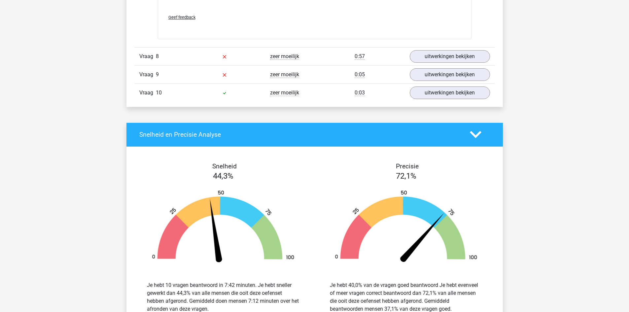
scroll to position [3898, 0]
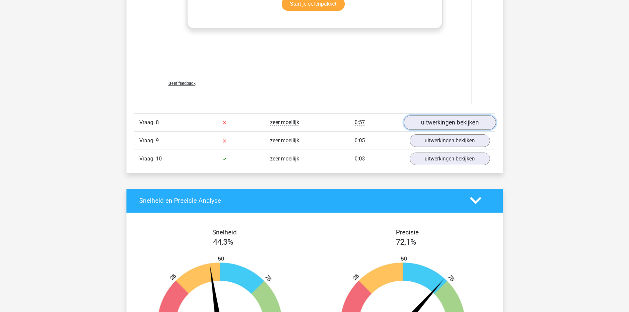
click at [418, 124] on link "uitwerkingen bekijken" at bounding box center [450, 122] width 92 height 15
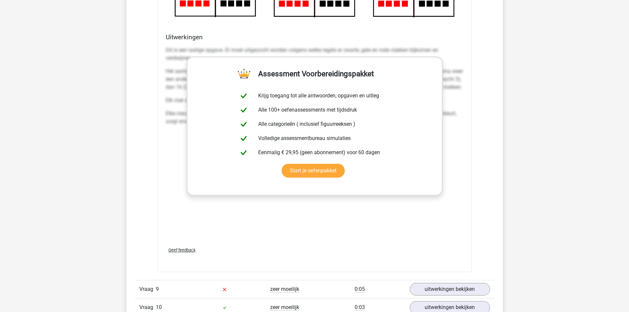
scroll to position [4427, 0]
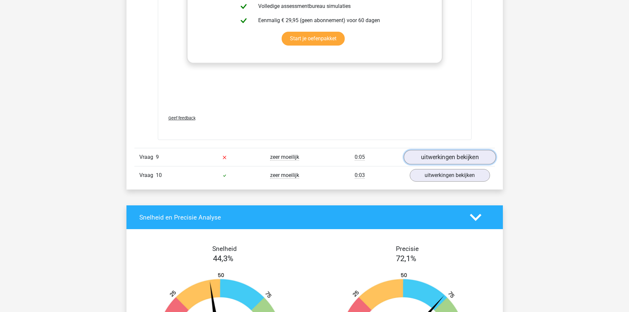
click at [418, 152] on link "uitwerkingen bekijken" at bounding box center [450, 157] width 92 height 15
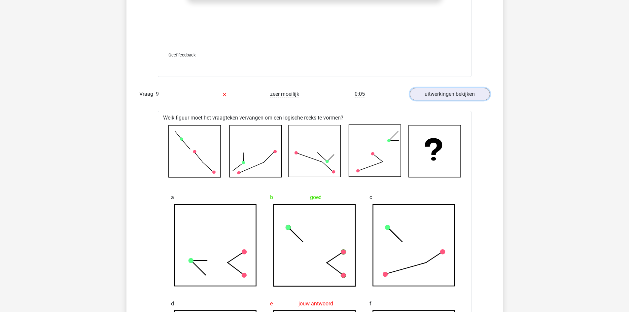
scroll to position [4559, 0]
